Goal: Information Seeking & Learning: Find contact information

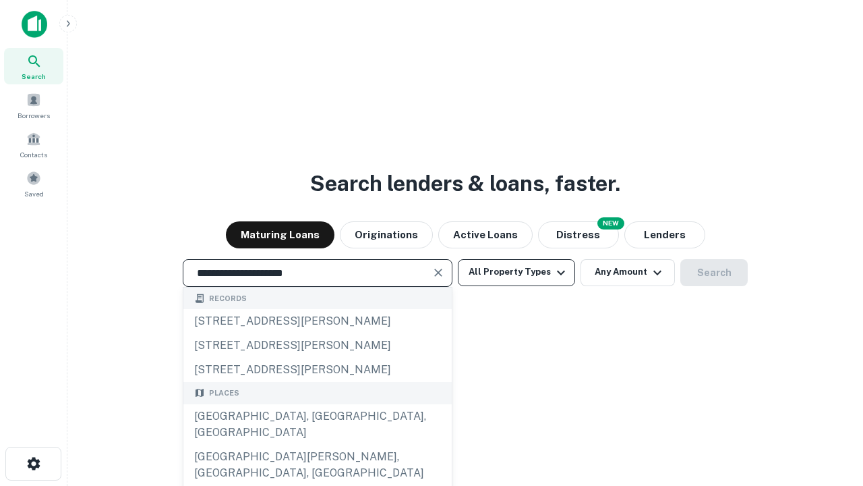
click at [317, 444] on div "[GEOGRAPHIC_DATA], [GEOGRAPHIC_DATA], [GEOGRAPHIC_DATA]" at bounding box center [317, 424] width 268 height 40
type input "**********"
click at [517, 272] on button "All Property Types" at bounding box center [516, 272] width 117 height 27
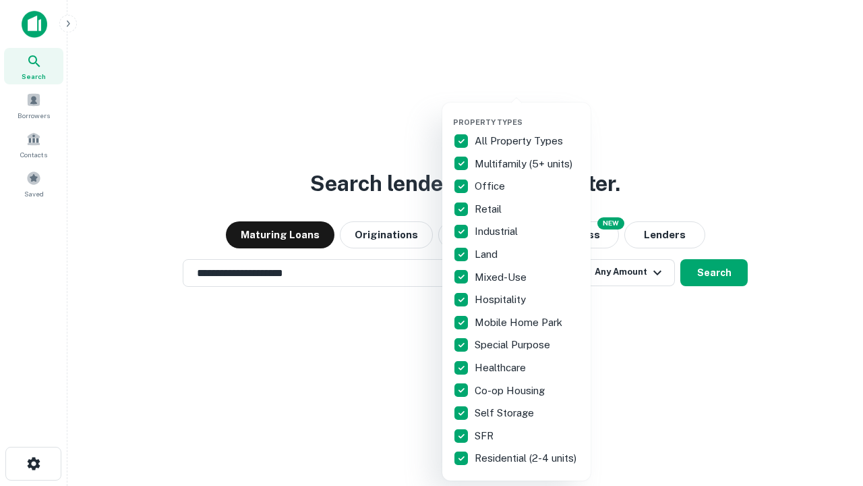
click at [527, 113] on button "button" at bounding box center [527, 113] width 148 height 1
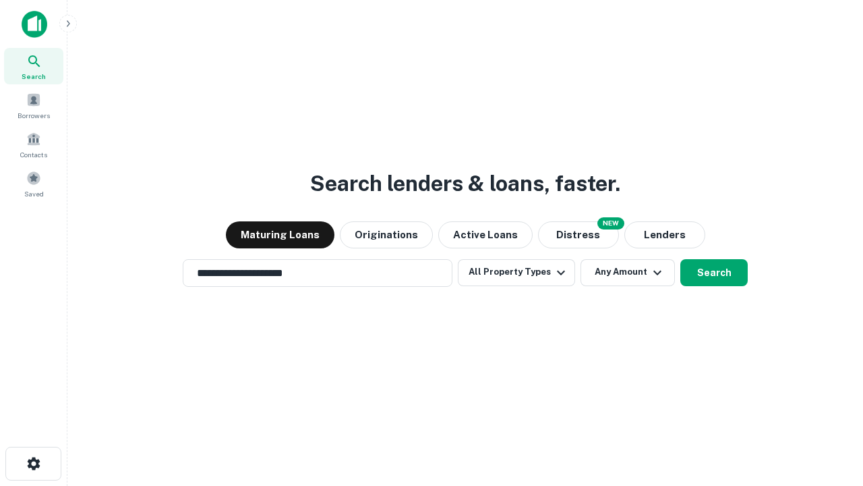
scroll to position [8, 163]
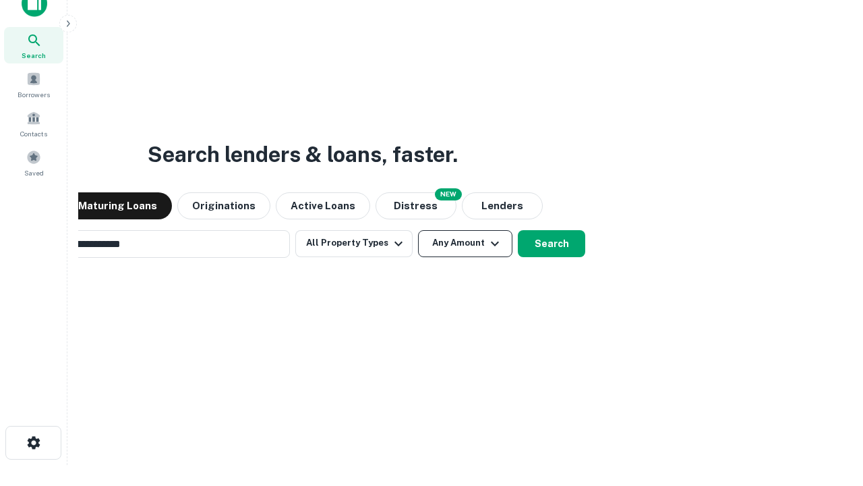
click at [418, 230] on button "Any Amount" at bounding box center [465, 243] width 94 height 27
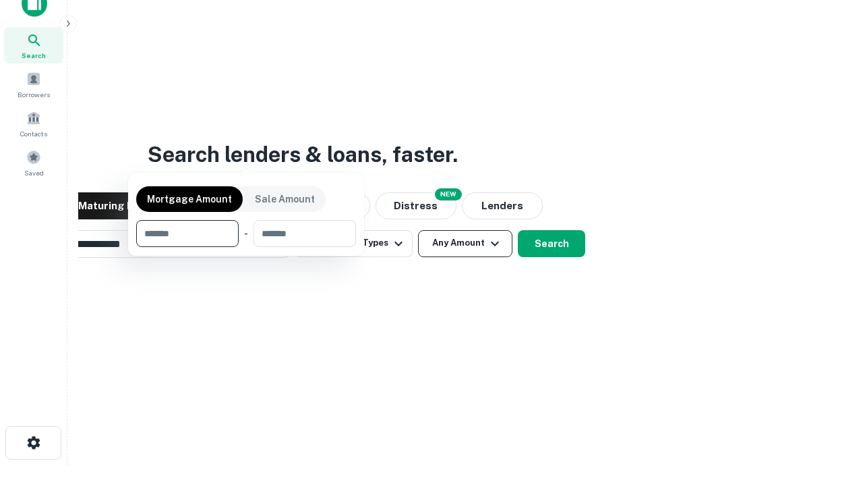
scroll to position [22, 0]
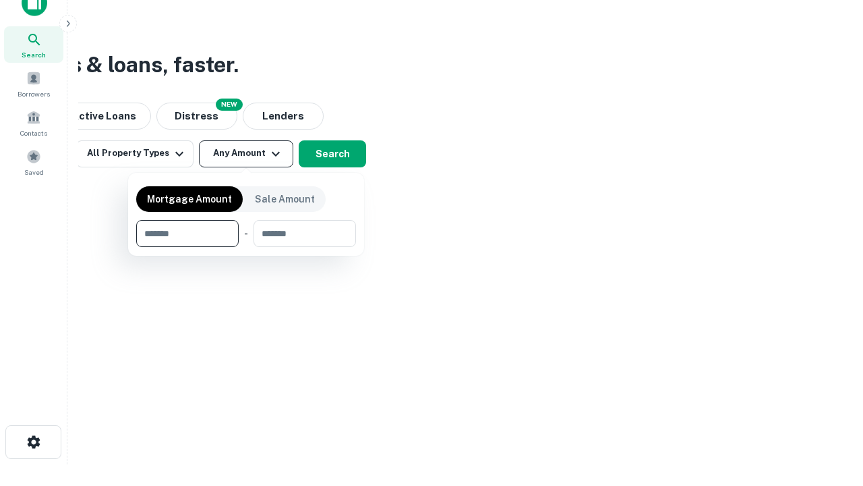
type input "*******"
click at [246, 247] on button "button" at bounding box center [246, 247] width 220 height 1
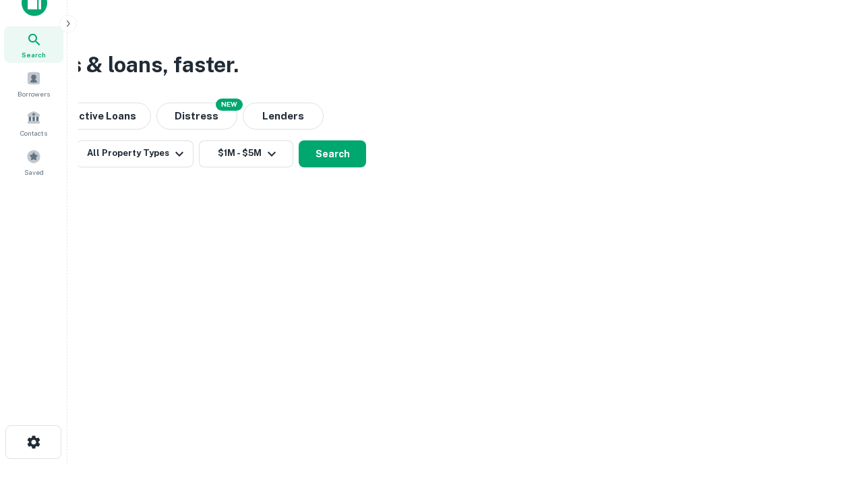
scroll to position [21, 0]
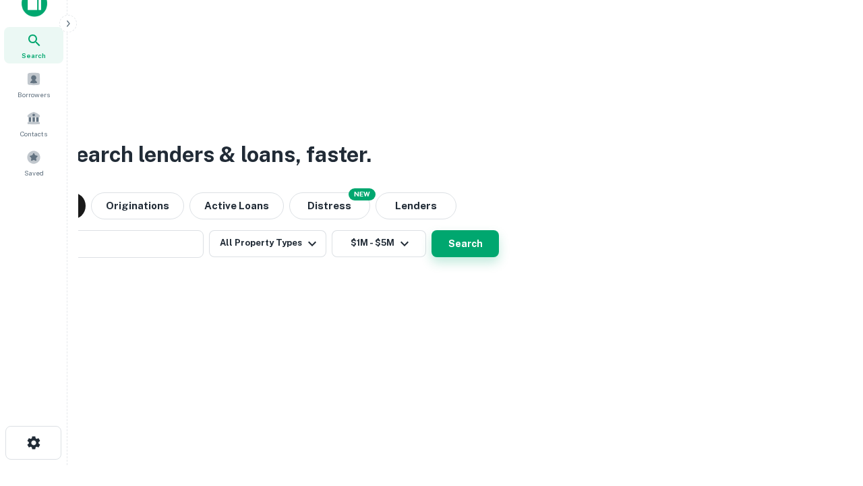
click at [432, 230] on button "Search" at bounding box center [465, 243] width 67 height 27
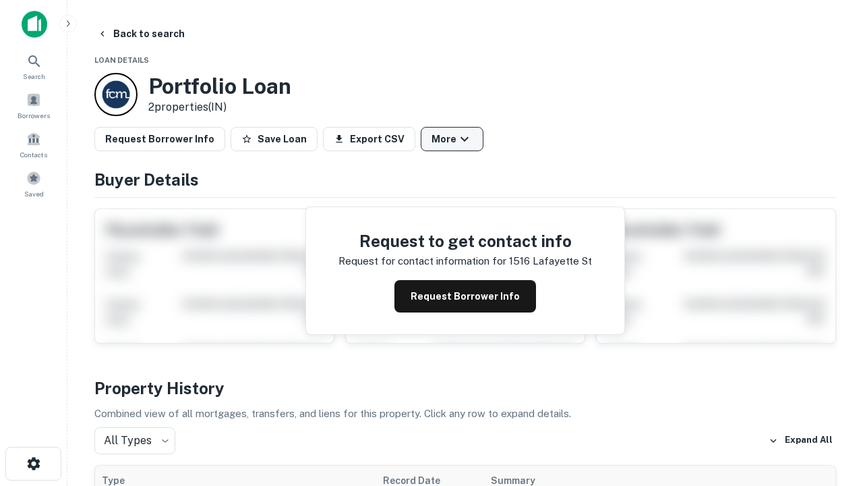
click at [452, 139] on button "More" at bounding box center [452, 139] width 63 height 24
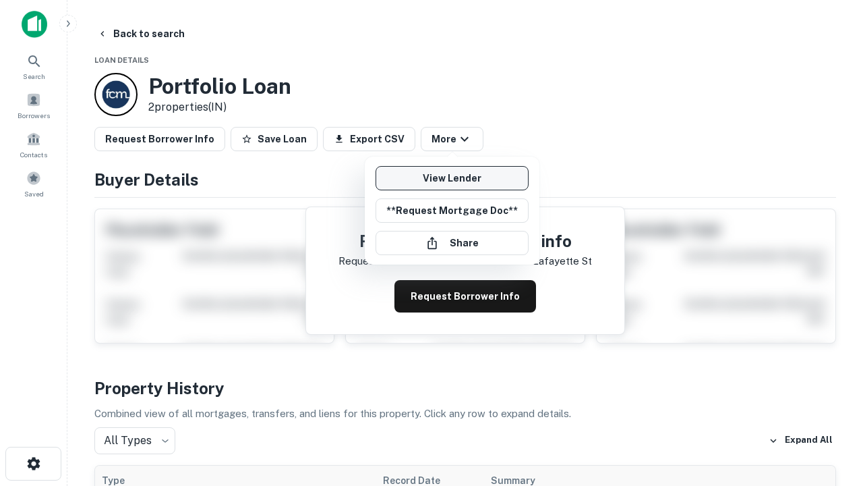
click at [452, 178] on link "View Lender" at bounding box center [452, 178] width 153 height 24
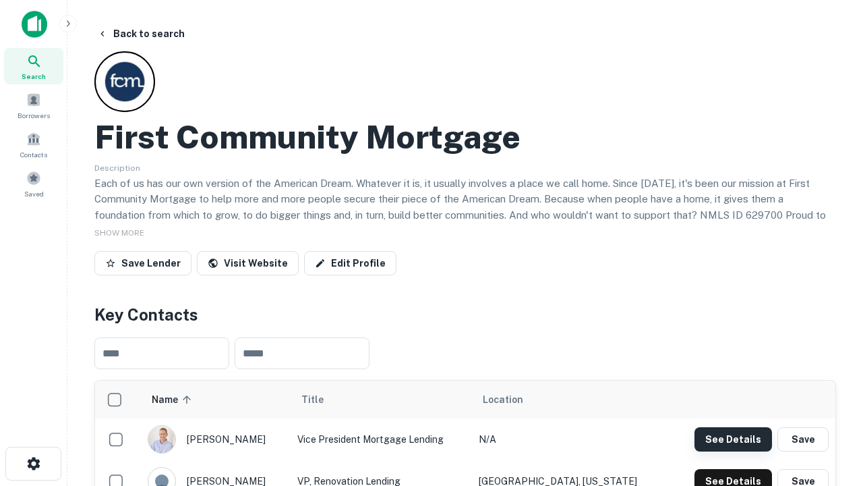
click at [733, 438] on button "See Details" at bounding box center [734, 439] width 78 height 24
click at [33, 463] on icon "button" at bounding box center [34, 463] width 16 height 16
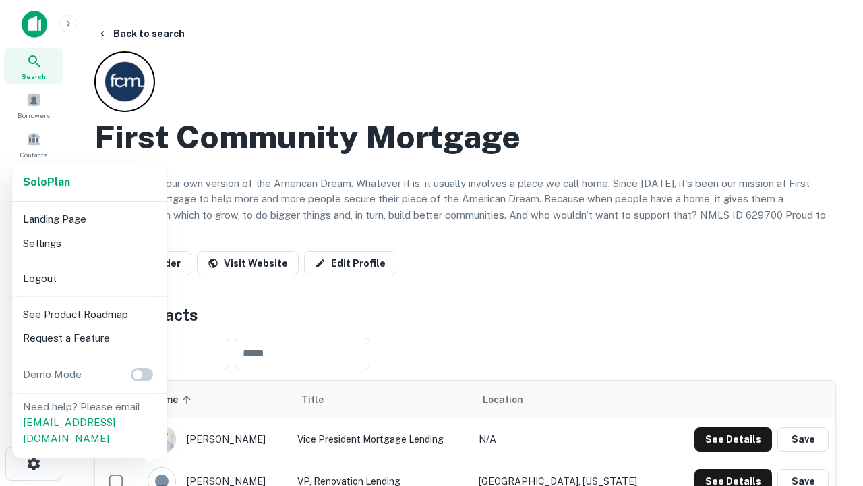
click at [89, 278] on li "Logout" at bounding box center [90, 278] width 144 height 24
